Goal: Navigation & Orientation: Find specific page/section

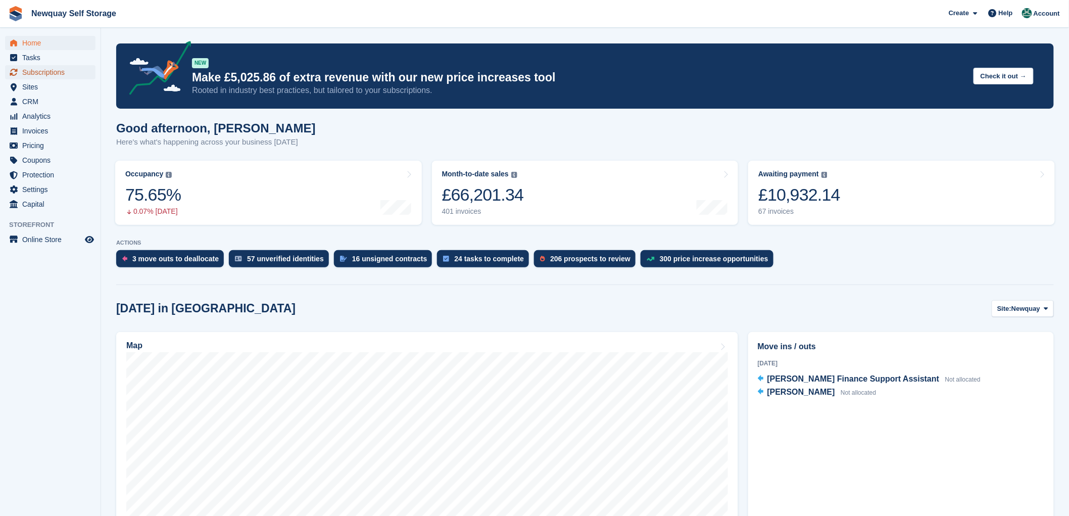
click at [43, 72] on span "Subscriptions" at bounding box center [52, 72] width 61 height 14
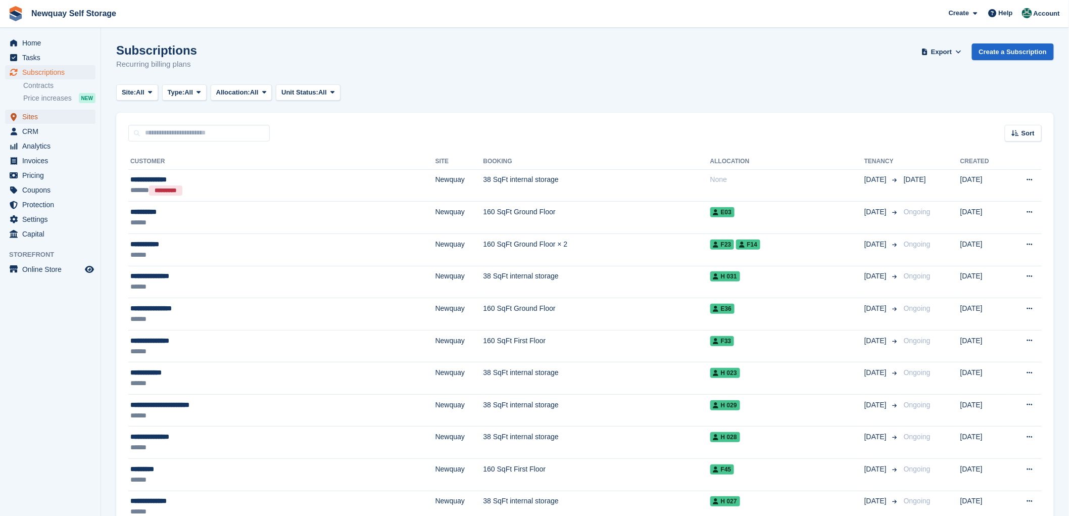
click at [31, 114] on span "Sites" at bounding box center [52, 117] width 61 height 14
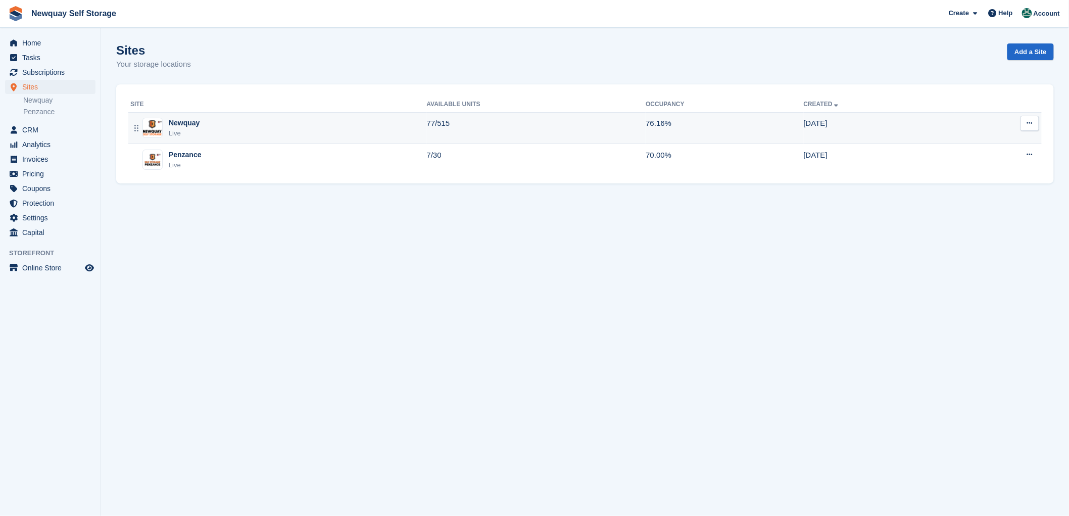
click at [183, 123] on div "Newquay" at bounding box center [184, 123] width 31 height 11
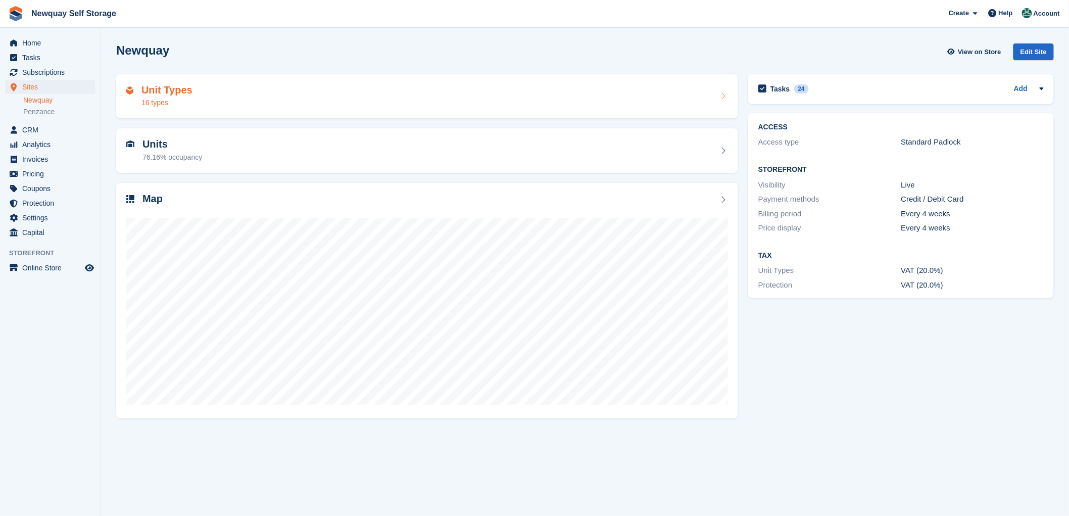
click at [162, 93] on h2 "Unit Types" at bounding box center [166, 90] width 51 height 12
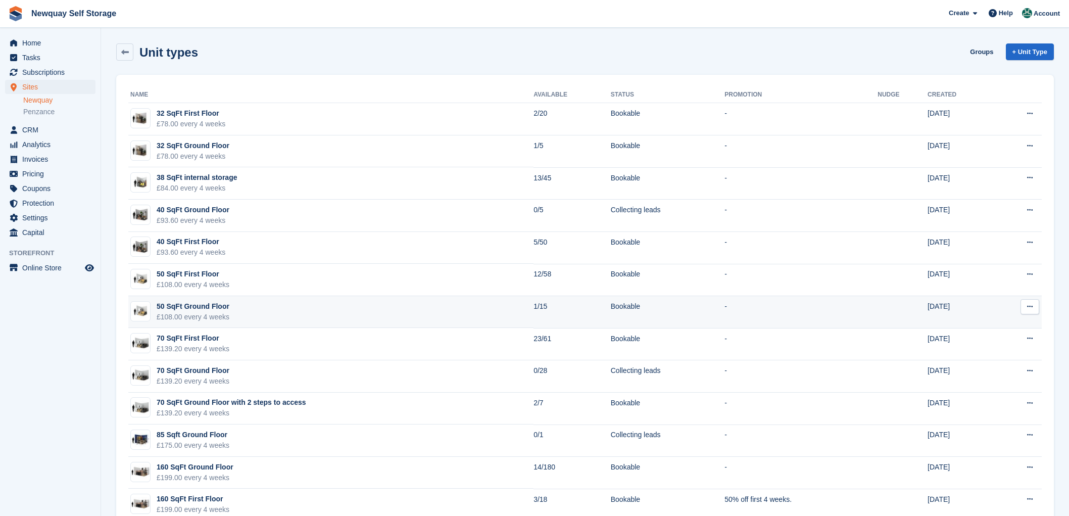
scroll to position [124, 0]
